Goal: Task Accomplishment & Management: Complete application form

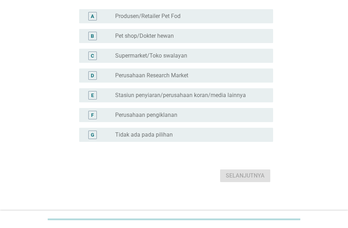
scroll to position [83, 0]
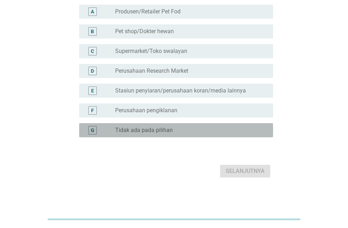
click at [176, 131] on div "radio_button_unchecked Tidak ada pada pilihan" at bounding box center [188, 130] width 147 height 7
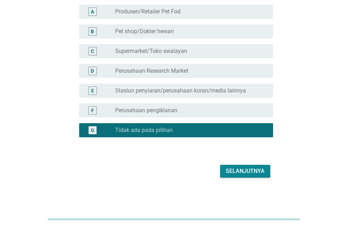
click at [248, 174] on div "Selanjutnya" at bounding box center [245, 171] width 39 height 8
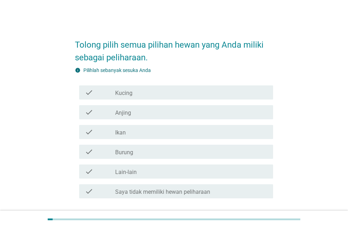
click at [176, 97] on div "check check_box_outline_blank Kucing" at bounding box center [176, 93] width 194 height 14
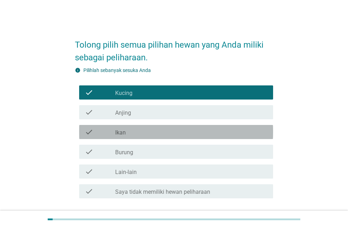
click at [171, 129] on div "check_box_outline_blank Ikan" at bounding box center [191, 132] width 152 height 8
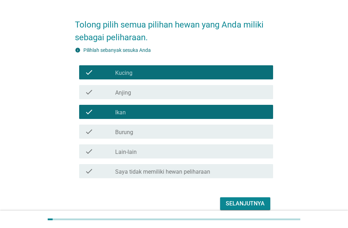
scroll to position [53, 0]
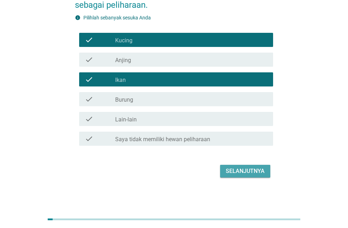
click at [246, 172] on div "Selanjutnya" at bounding box center [245, 171] width 39 height 8
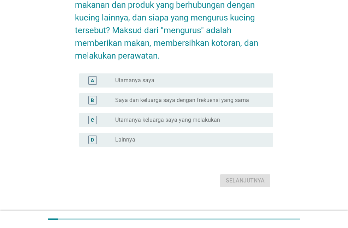
scroll to position [0, 0]
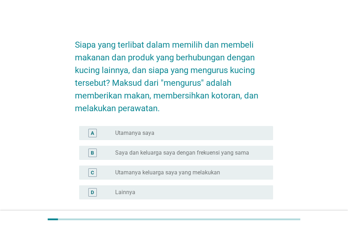
click at [173, 135] on div "radio_button_unchecked Utamanya saya" at bounding box center [188, 133] width 147 height 7
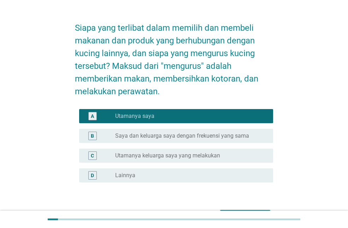
scroll to position [62, 0]
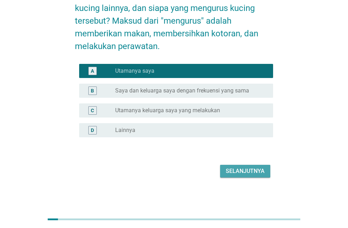
click at [250, 172] on div "Selanjutnya" at bounding box center [245, 171] width 39 height 8
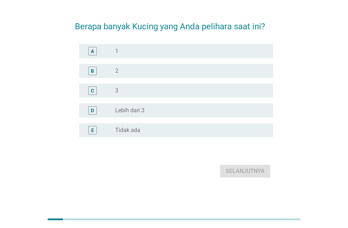
scroll to position [0, 0]
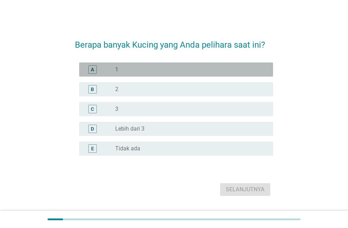
click at [145, 67] on div "radio_button_unchecked 1" at bounding box center [188, 69] width 147 height 7
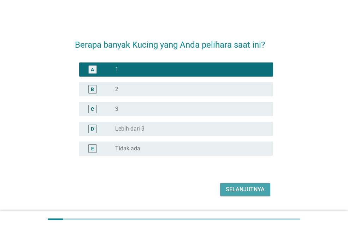
click at [245, 188] on div "Selanjutnya" at bounding box center [245, 189] width 39 height 8
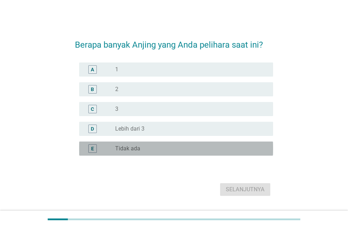
click at [157, 146] on div "radio_button_unchecked Tidak ada" at bounding box center [188, 148] width 147 height 7
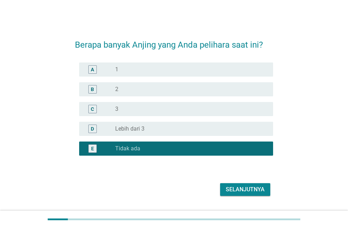
click at [255, 189] on div "Selanjutnya" at bounding box center [245, 189] width 39 height 8
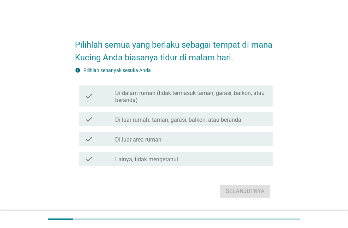
click at [166, 98] on label "Di dalam rumah (tidak termasuk taman, garasi, balkon, atau beranda)" at bounding box center [191, 97] width 152 height 14
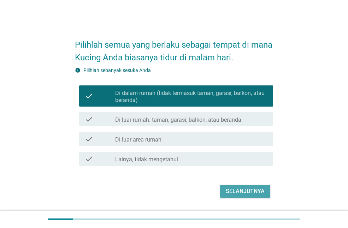
click at [236, 188] on div "Selanjutnya" at bounding box center [245, 191] width 39 height 8
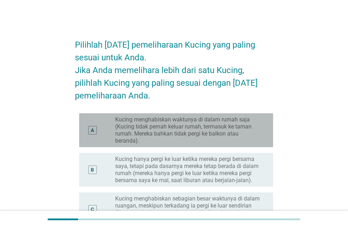
click at [201, 128] on label "Kucing menghabiskan waktunya di dalam rumah saja (Kucing tidak pernah keluar ru…" at bounding box center [188, 130] width 147 height 28
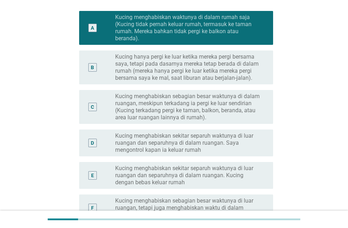
scroll to position [106, 0]
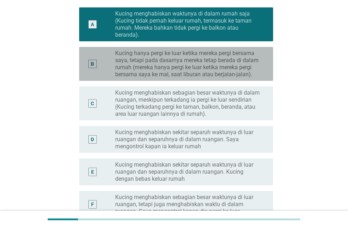
click at [198, 63] on label "Kucing hanya pergi ke luar ketika mereka pergi bersama saya, tetapi pada dasarn…" at bounding box center [188, 64] width 147 height 28
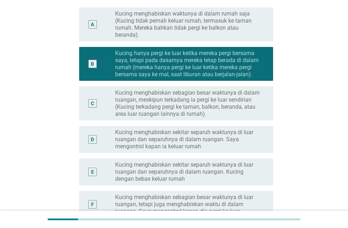
click at [188, 28] on label "Kucing menghabiskan waktunya di dalam rumah saja (Kucing tidak pernah keluar ru…" at bounding box center [188, 24] width 147 height 28
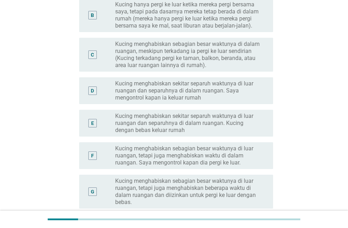
scroll to position [247, 0]
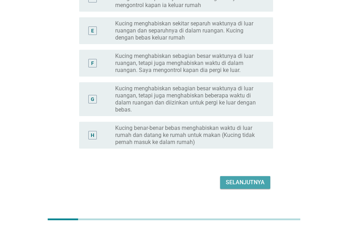
click at [241, 180] on div "Selanjutnya" at bounding box center [245, 182] width 39 height 8
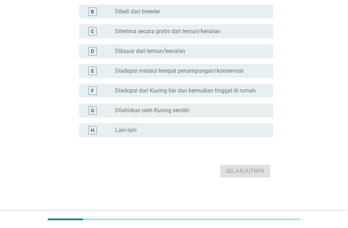
scroll to position [0, 0]
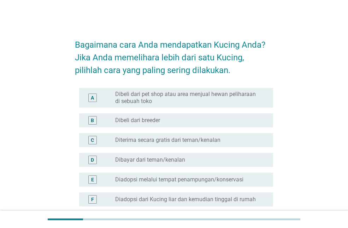
click at [196, 145] on div "C radio_button_unchecked Diterima secara gratis dari teman/kenalan" at bounding box center [176, 140] width 194 height 14
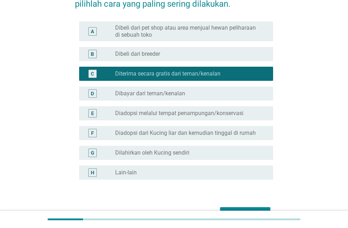
scroll to position [109, 0]
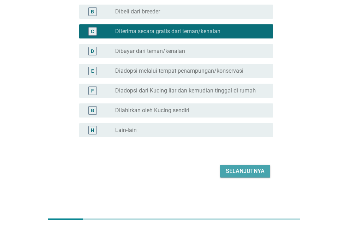
click at [243, 170] on div "Selanjutnya" at bounding box center [245, 171] width 39 height 8
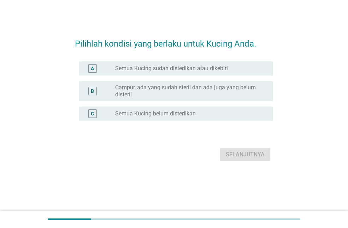
scroll to position [0, 0]
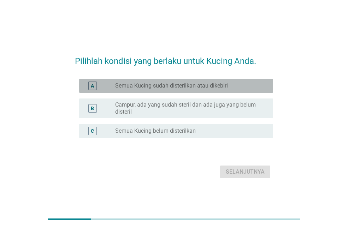
click at [178, 88] on label "Semua Kucing sudah disterilkan atau dikebiri" at bounding box center [171, 85] width 113 height 7
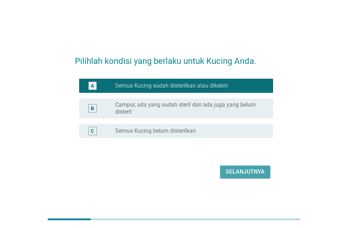
click at [241, 172] on div "Selanjutnya" at bounding box center [245, 172] width 39 height 8
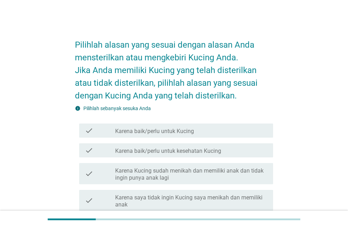
click at [198, 132] on div "check_box_outline_blank Karena baik/perlu untuk Kucing" at bounding box center [191, 130] width 152 height 8
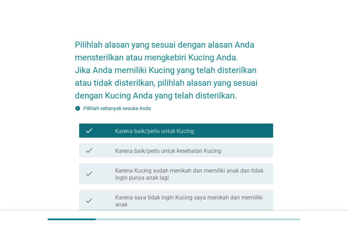
click at [196, 146] on div "check_box_outline_blank Karena baik/perlu untuk kesehatan Kucing" at bounding box center [191, 150] width 152 height 8
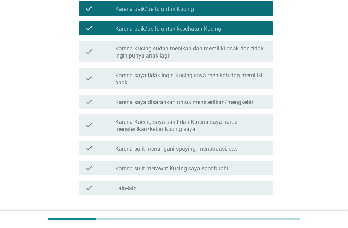
scroll to position [171, 0]
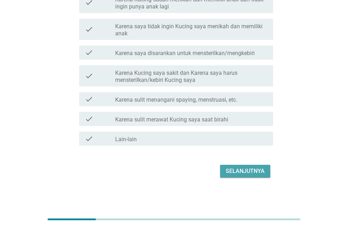
click at [238, 173] on div "Selanjutnya" at bounding box center [245, 171] width 39 height 8
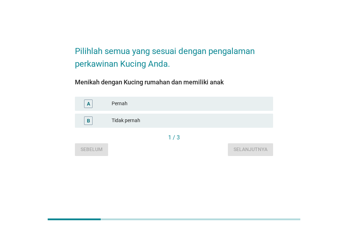
scroll to position [0, 0]
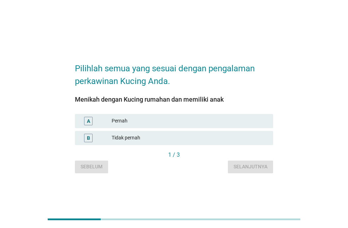
click at [167, 124] on div "Pernah" at bounding box center [190, 121] width 156 height 8
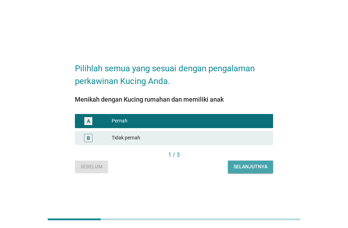
click at [246, 166] on div "Selanjutnya" at bounding box center [251, 166] width 34 height 7
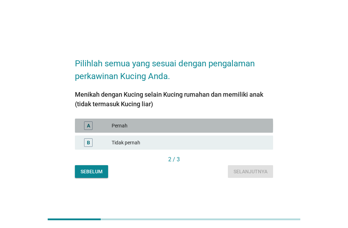
click at [166, 123] on div "Pernah" at bounding box center [190, 126] width 156 height 8
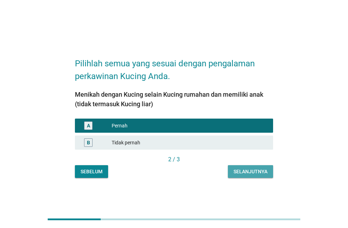
click at [250, 172] on div "Selanjutnya" at bounding box center [251, 171] width 34 height 7
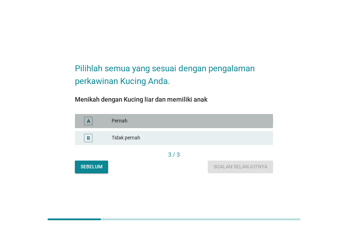
click at [170, 116] on div "A Pernah" at bounding box center [174, 121] width 198 height 14
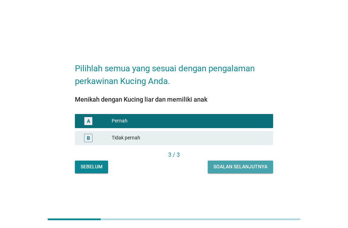
click at [247, 167] on div "Soalan selanjutnya" at bounding box center [240, 166] width 54 height 7
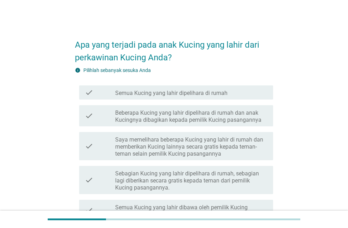
click at [180, 94] on label "Semua Kucing yang lahir dipelihara di rumah" at bounding box center [171, 93] width 112 height 7
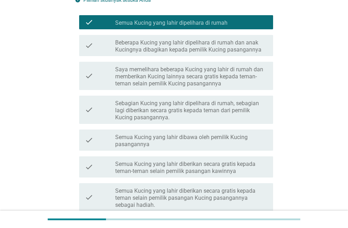
scroll to position [71, 0]
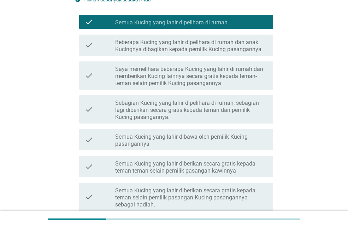
click at [182, 81] on label "Saya memelihara beberapa Kucing yang lahir di rumah dan memberikan Kucing lainn…" at bounding box center [191, 76] width 152 height 21
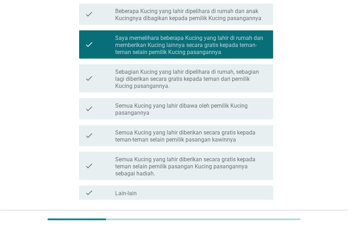
scroll to position [156, 0]
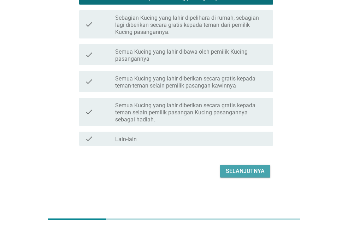
click at [249, 170] on div "Selanjutnya" at bounding box center [245, 171] width 39 height 8
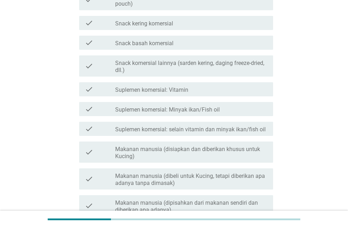
scroll to position [0, 0]
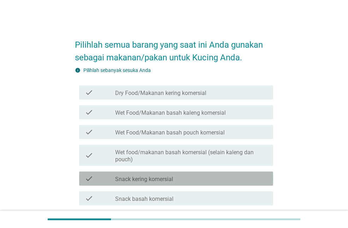
click at [211, 176] on div "check_box_outline_blank Snack kering komersial" at bounding box center [191, 179] width 152 height 8
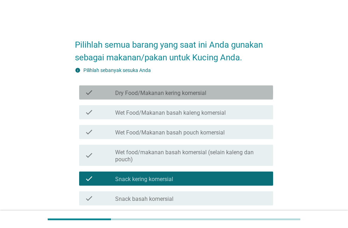
click at [170, 93] on label "Dry Food/Makanan kering komersial" at bounding box center [160, 93] width 91 height 7
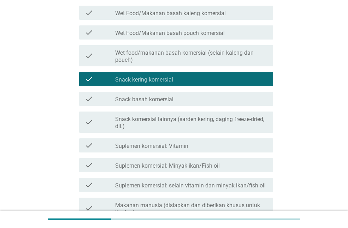
scroll to position [106, 0]
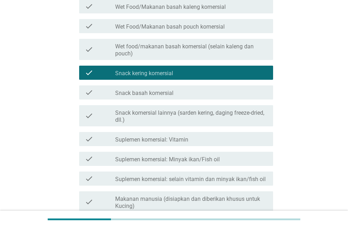
click at [196, 140] on div "check_box_outline_blank Suplemen komersial: Vitamin" at bounding box center [191, 139] width 152 height 8
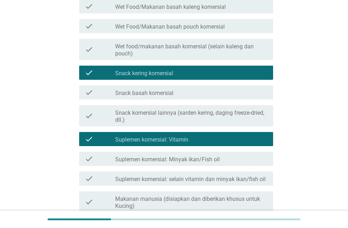
click at [202, 159] on label "Suplemen komersial: Minyak ikan/Fish oil" at bounding box center [167, 159] width 105 height 7
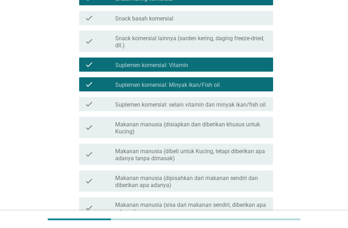
scroll to position [247, 0]
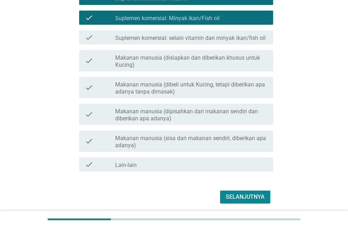
click at [190, 118] on label "Makanan manusia (dipisahkan dari makanan sendiri dan diberikan apa adanya)" at bounding box center [191, 115] width 152 height 14
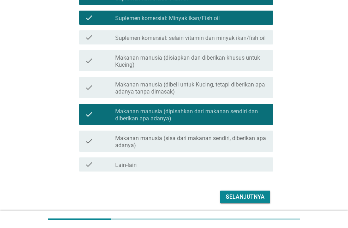
click at [200, 113] on label "Makanan manusia (dipisahkan dari makanan sendiri dan diberikan apa adanya)" at bounding box center [191, 115] width 152 height 14
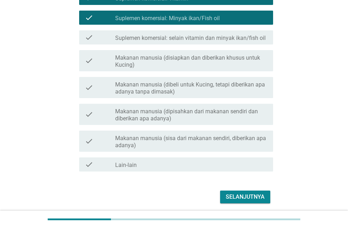
click at [200, 113] on label "Makanan manusia (dipisahkan dari makanan sendiri dan diberikan apa adanya)" at bounding box center [191, 115] width 152 height 14
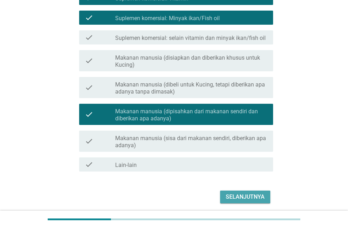
click at [255, 196] on div "Selanjutnya" at bounding box center [245, 197] width 39 height 8
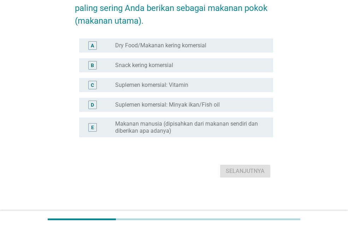
scroll to position [0, 0]
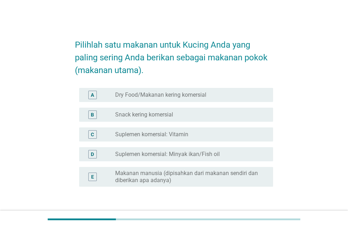
click at [188, 97] on label "Dry Food/Makanan kering komersial" at bounding box center [160, 95] width 91 height 7
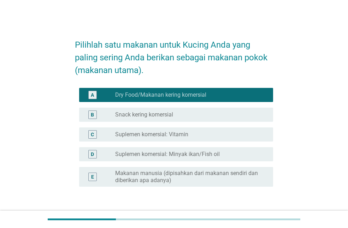
click at [188, 113] on div "radio_button_unchecked Snack kering komersial" at bounding box center [188, 114] width 147 height 7
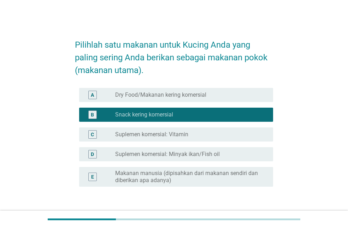
click at [192, 129] on div "C radio_button_unchecked Suplemen komersial: Vitamin" at bounding box center [176, 135] width 194 height 14
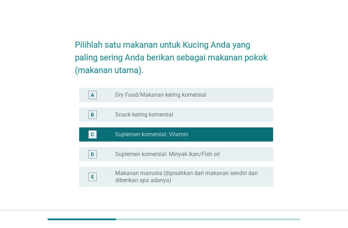
scroll to position [49, 0]
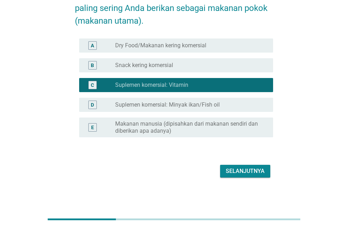
click at [245, 173] on div "Selanjutnya" at bounding box center [245, 171] width 39 height 8
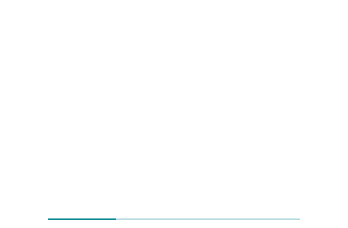
scroll to position [0, 0]
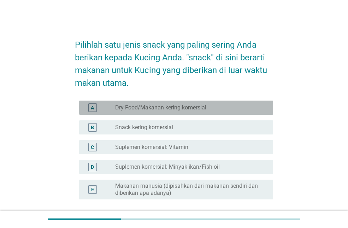
click at [166, 108] on label "Dry Food/Makanan kering komersial" at bounding box center [160, 107] width 91 height 7
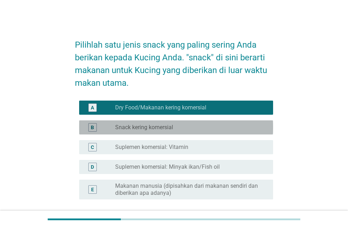
click at [168, 126] on label "Snack kering komersial" at bounding box center [144, 127] width 58 height 7
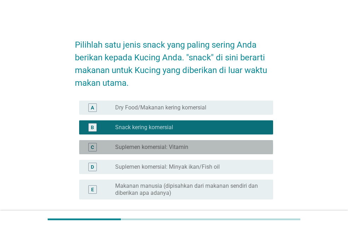
click at [170, 145] on label "Suplemen komersial: Vitamin" at bounding box center [151, 147] width 73 height 7
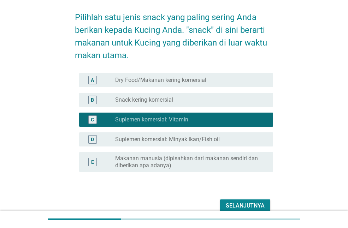
scroll to position [62, 0]
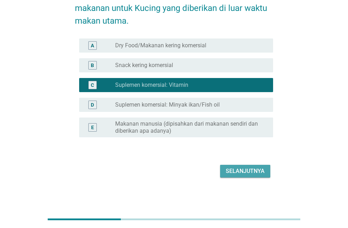
click at [242, 170] on div "Selanjutnya" at bounding box center [245, 171] width 39 height 8
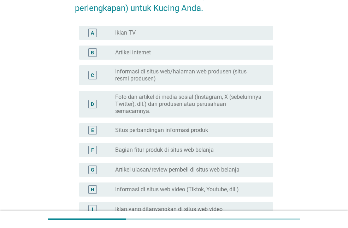
scroll to position [0, 0]
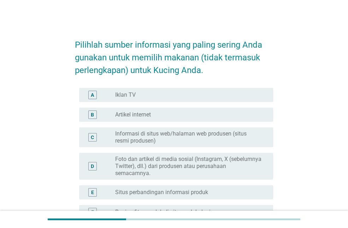
click at [157, 94] on div "radio_button_unchecked Iklan TV" at bounding box center [188, 95] width 147 height 7
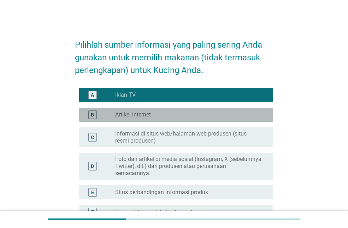
click at [163, 112] on div "radio_button_unchecked Artikel internet" at bounding box center [188, 114] width 147 height 7
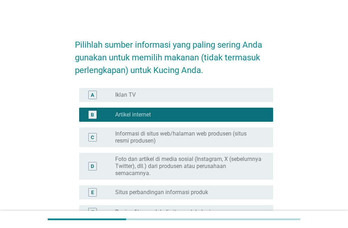
click at [171, 137] on label "Informasi di situs web/halaman web produsen (situs resmi produsen)" at bounding box center [188, 137] width 147 height 14
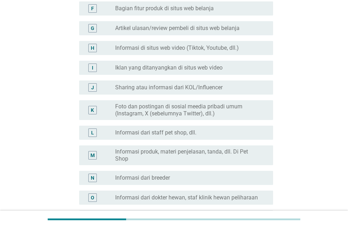
scroll to position [283, 0]
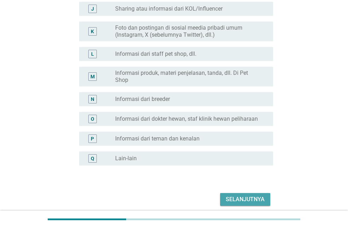
click at [256, 197] on div "Selanjutnya" at bounding box center [245, 199] width 39 height 8
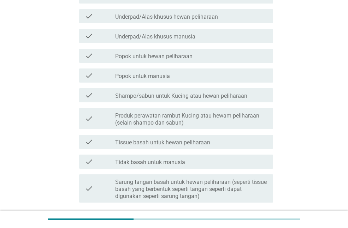
scroll to position [0, 0]
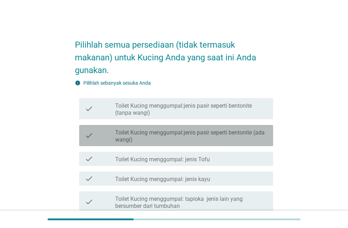
drag, startPoint x: 164, startPoint y: 128, endPoint x: 170, endPoint y: 154, distance: 27.4
click at [164, 129] on div "check_box_outline_blank Toilet Kucing menggumpal:jenis pasir seperti bentonite …" at bounding box center [191, 136] width 152 height 16
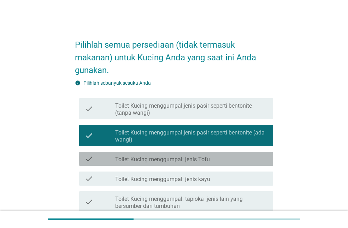
click at [170, 161] on label "Toilet Kucing menggumpal: jenis Tofu" at bounding box center [162, 159] width 95 height 7
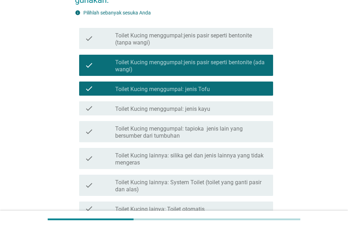
scroll to position [71, 0]
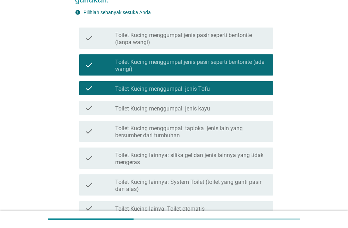
click at [186, 116] on div "check check_box_outline_blank Toilet Kucing menggumpal: jenis kayu" at bounding box center [174, 108] width 198 height 20
click at [169, 42] on label "Toilet Kucing menggumpal:jenis pasir seperti bentonite (tanpa wangi)" at bounding box center [191, 39] width 152 height 14
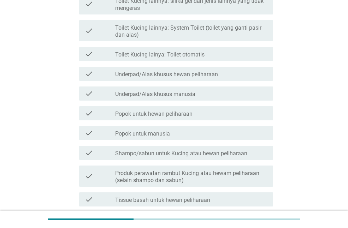
scroll to position [318, 0]
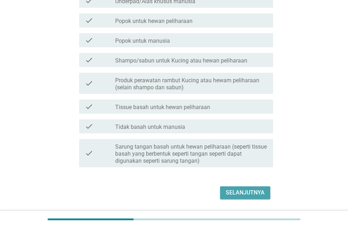
click at [258, 191] on div "Selanjutnya" at bounding box center [245, 193] width 39 height 8
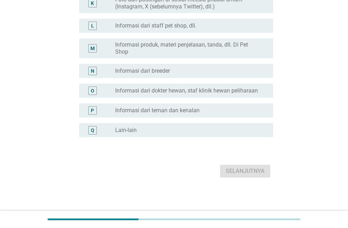
scroll to position [0, 0]
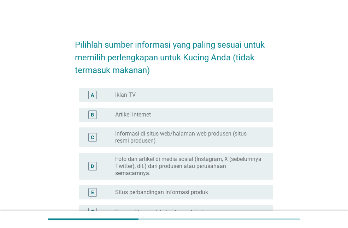
click at [144, 95] on div "radio_button_unchecked Iklan TV" at bounding box center [188, 95] width 147 height 7
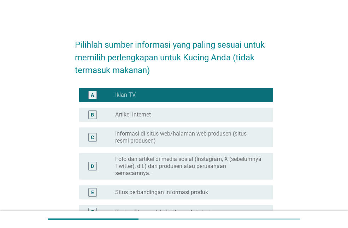
click at [149, 117] on label "Artikel internet" at bounding box center [133, 114] width 36 height 7
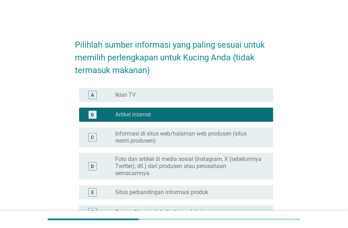
click at [155, 136] on label "Informasi di situs web/halaman web produsen (situs resmi produsen)" at bounding box center [188, 137] width 147 height 14
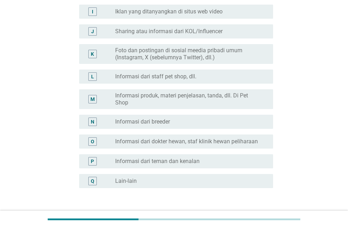
scroll to position [311, 0]
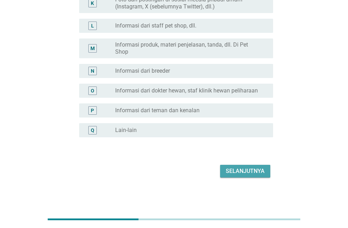
click at [256, 167] on div "Selanjutnya" at bounding box center [245, 171] width 39 height 8
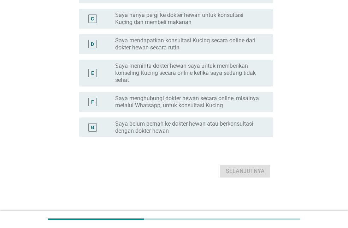
scroll to position [0, 0]
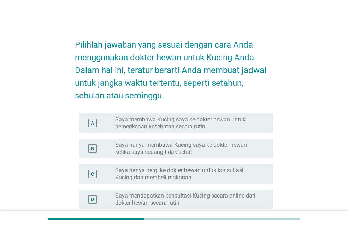
click at [194, 125] on label "Saya membawa Kucing saya ke dokter hewan untuk pemeriksaan kesehatan secara rut…" at bounding box center [188, 123] width 147 height 14
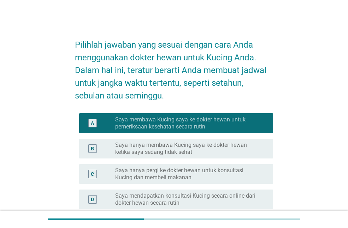
click at [195, 149] on label "Saya hanya membawa Kucing saya ke dokter hewan ketika saya sedang tidak sehat" at bounding box center [188, 149] width 147 height 14
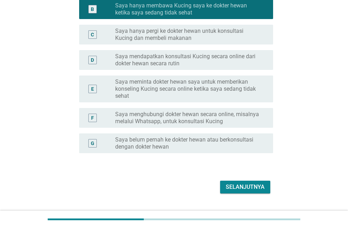
scroll to position [141, 0]
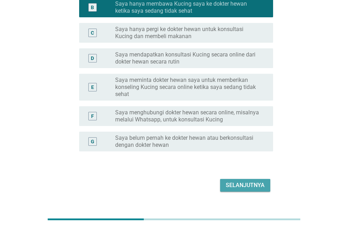
click at [244, 184] on div "Selanjutnya" at bounding box center [245, 185] width 39 height 8
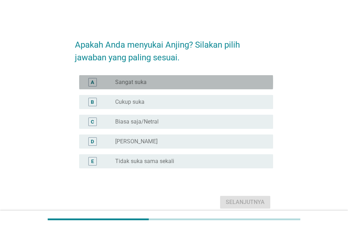
click at [174, 87] on div "A radio_button_unchecked Sangat suka" at bounding box center [176, 82] width 194 height 14
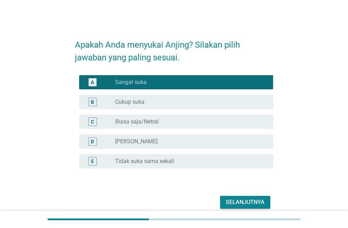
click at [167, 138] on div "radio_button_unchecked Kurang Suka" at bounding box center [188, 141] width 147 height 7
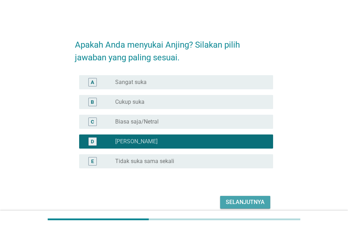
click at [254, 198] on div "Selanjutnya" at bounding box center [245, 202] width 39 height 8
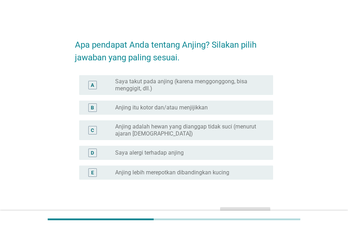
click at [185, 89] on label "Saya takut pada anjing (karena menggonggong, bisa menggigit, dll.)" at bounding box center [188, 85] width 147 height 14
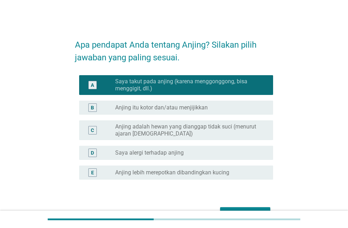
drag, startPoint x: 185, startPoint y: 111, endPoint x: 196, endPoint y: 122, distance: 15.0
click at [187, 114] on div "B radio_button_unchecked Anjing itu kotor dan/atau menjijikkan" at bounding box center [176, 108] width 194 height 14
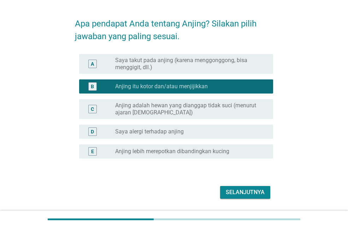
scroll to position [42, 0]
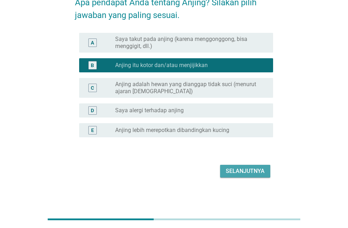
click at [250, 169] on div "Selanjutnya" at bounding box center [245, 171] width 39 height 8
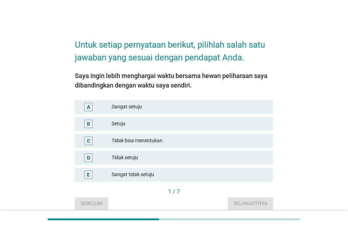
click at [173, 125] on div "Setuju" at bounding box center [190, 124] width 156 height 8
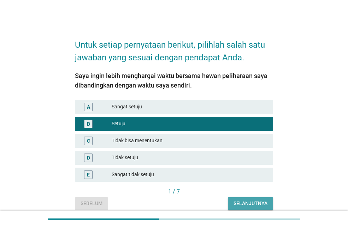
click at [251, 204] on div "Selanjutnya" at bounding box center [251, 203] width 34 height 7
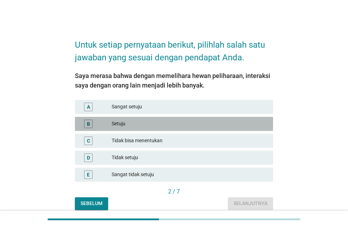
click at [163, 125] on div "Setuju" at bounding box center [190, 124] width 156 height 8
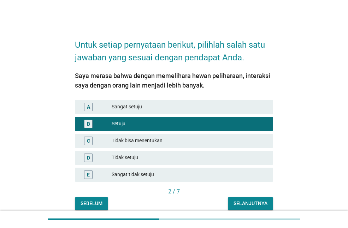
click at [252, 205] on div "Selanjutnya" at bounding box center [251, 203] width 34 height 7
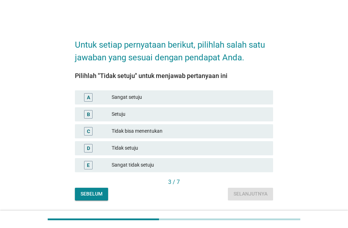
click at [148, 148] on div "Tidak setuju" at bounding box center [190, 148] width 156 height 8
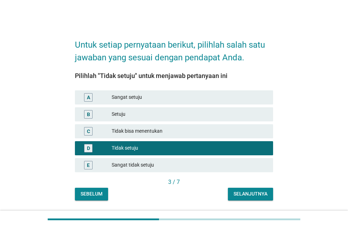
click at [250, 192] on div "Selanjutnya" at bounding box center [251, 193] width 34 height 7
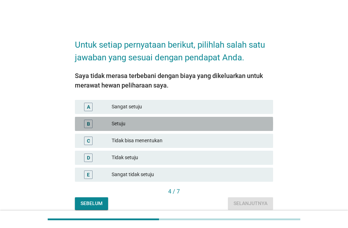
click at [143, 119] on div "B Setuju" at bounding box center [174, 124] width 198 height 14
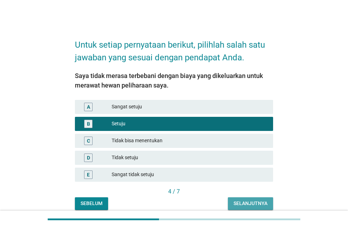
click at [250, 205] on div "Selanjutnya" at bounding box center [251, 203] width 34 height 7
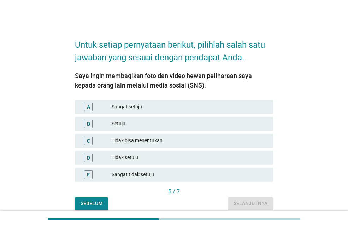
click at [159, 124] on div "Setuju" at bounding box center [190, 124] width 156 height 8
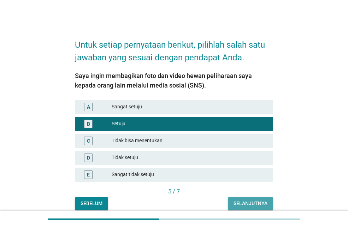
click at [254, 202] on div "Selanjutnya" at bounding box center [251, 203] width 34 height 7
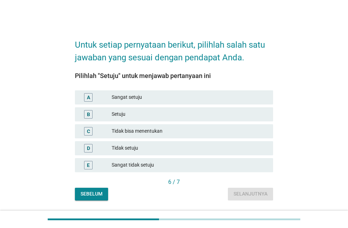
click at [171, 116] on div "Setuju" at bounding box center [190, 114] width 156 height 8
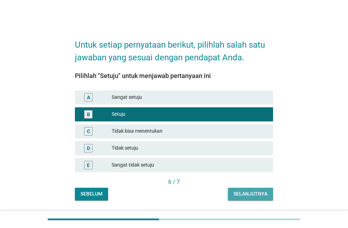
click at [251, 196] on div "Selanjutnya" at bounding box center [251, 193] width 34 height 7
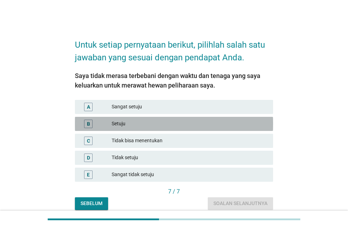
click at [138, 124] on div "Setuju" at bounding box center [190, 124] width 156 height 8
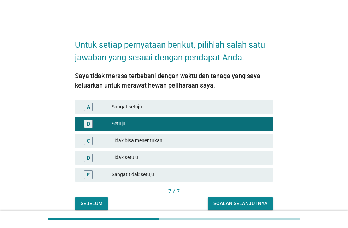
click at [240, 200] on div "Soalan selanjutnya" at bounding box center [240, 203] width 54 height 7
